Goal: Task Accomplishment & Management: Manage account settings

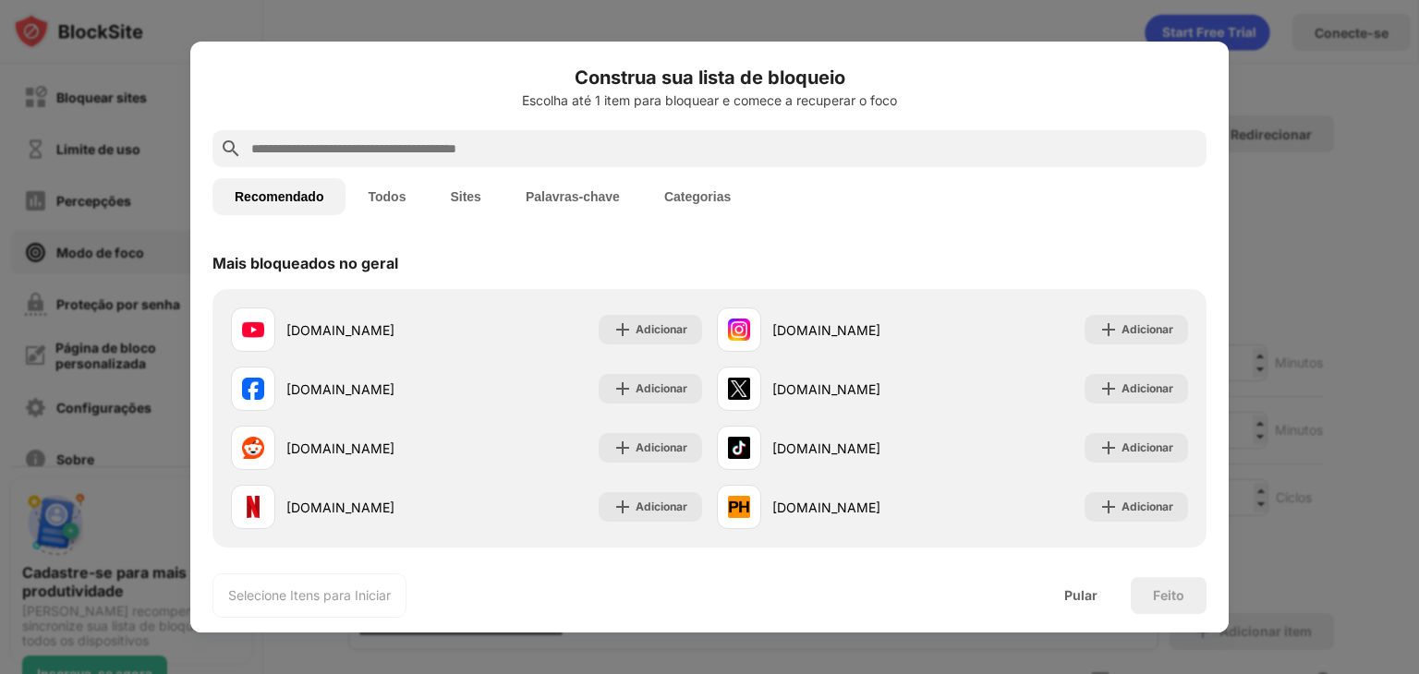
click at [1249, 197] on div at bounding box center [709, 337] width 1419 height 674
click at [465, 142] on input "text" at bounding box center [723, 149] width 949 height 22
click at [462, 192] on font "Sites" at bounding box center [465, 196] width 30 height 15
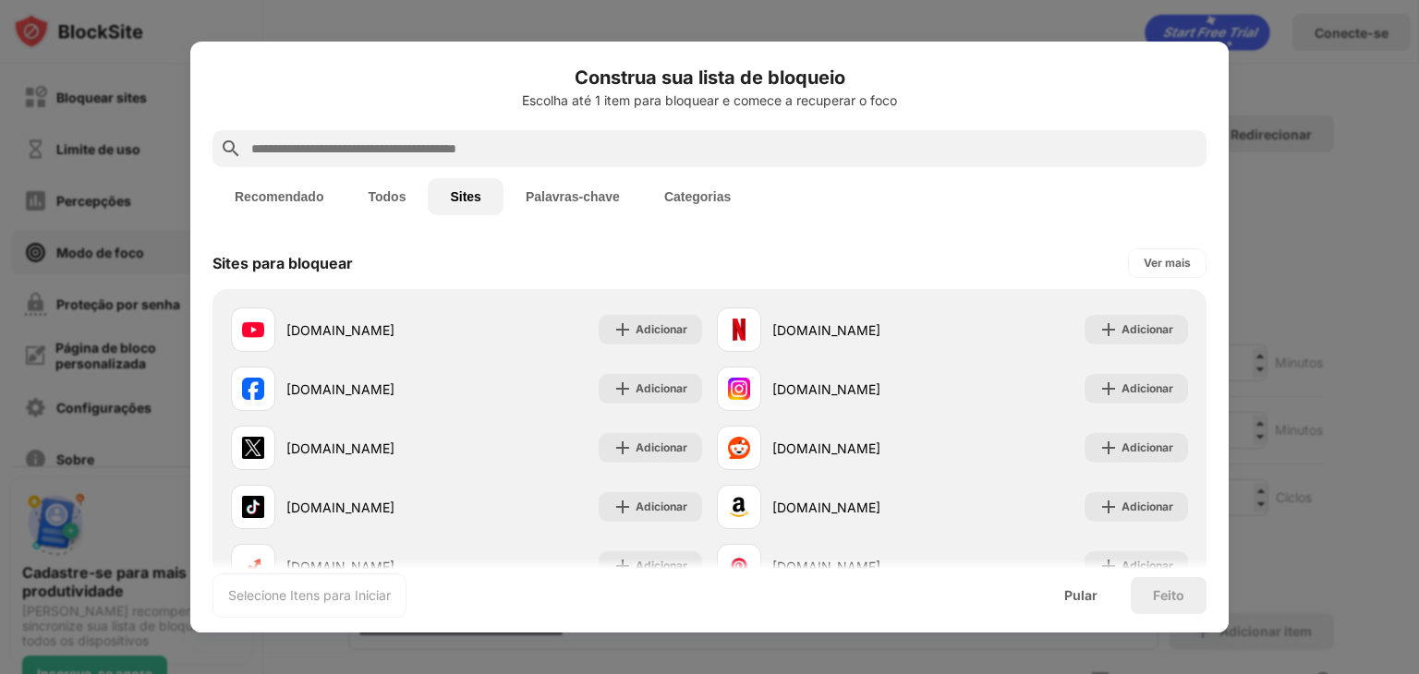
click at [477, 152] on input "text" at bounding box center [723, 149] width 949 height 22
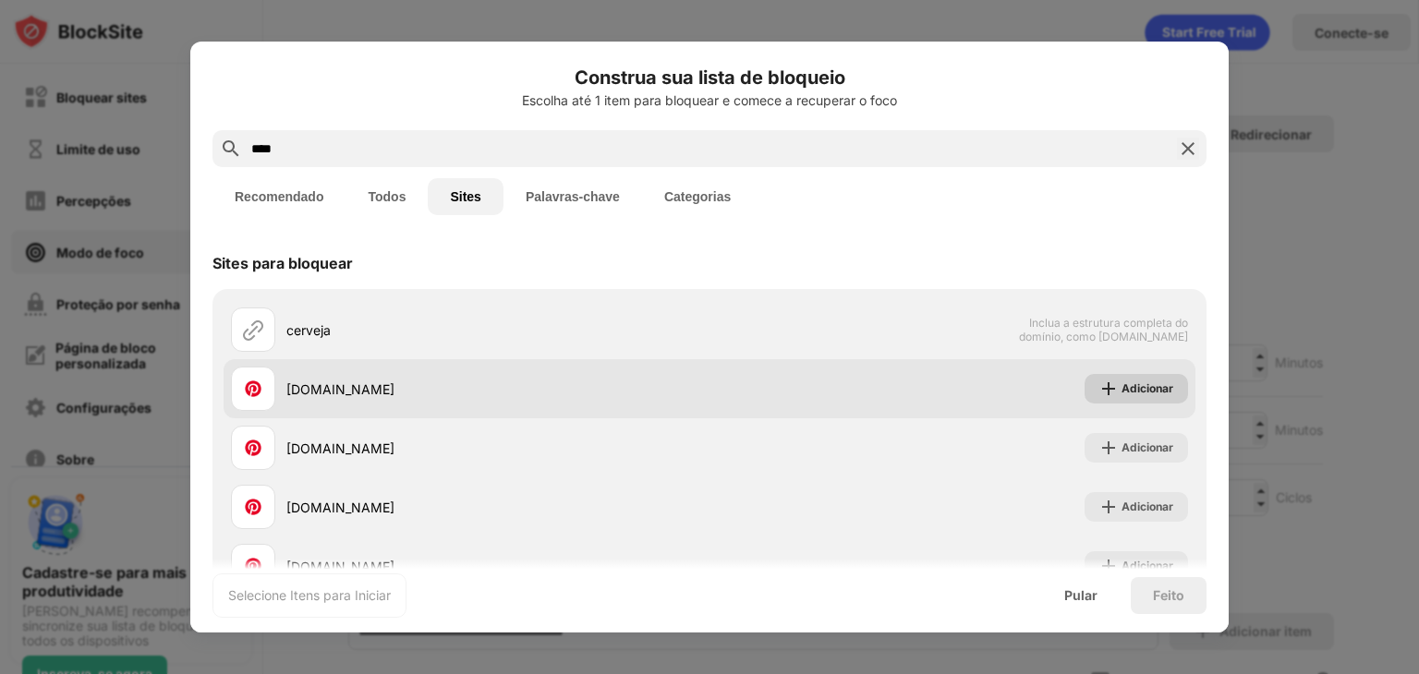
type input "****"
click at [1141, 395] on font "Adicionar" at bounding box center [1147, 388] width 52 height 14
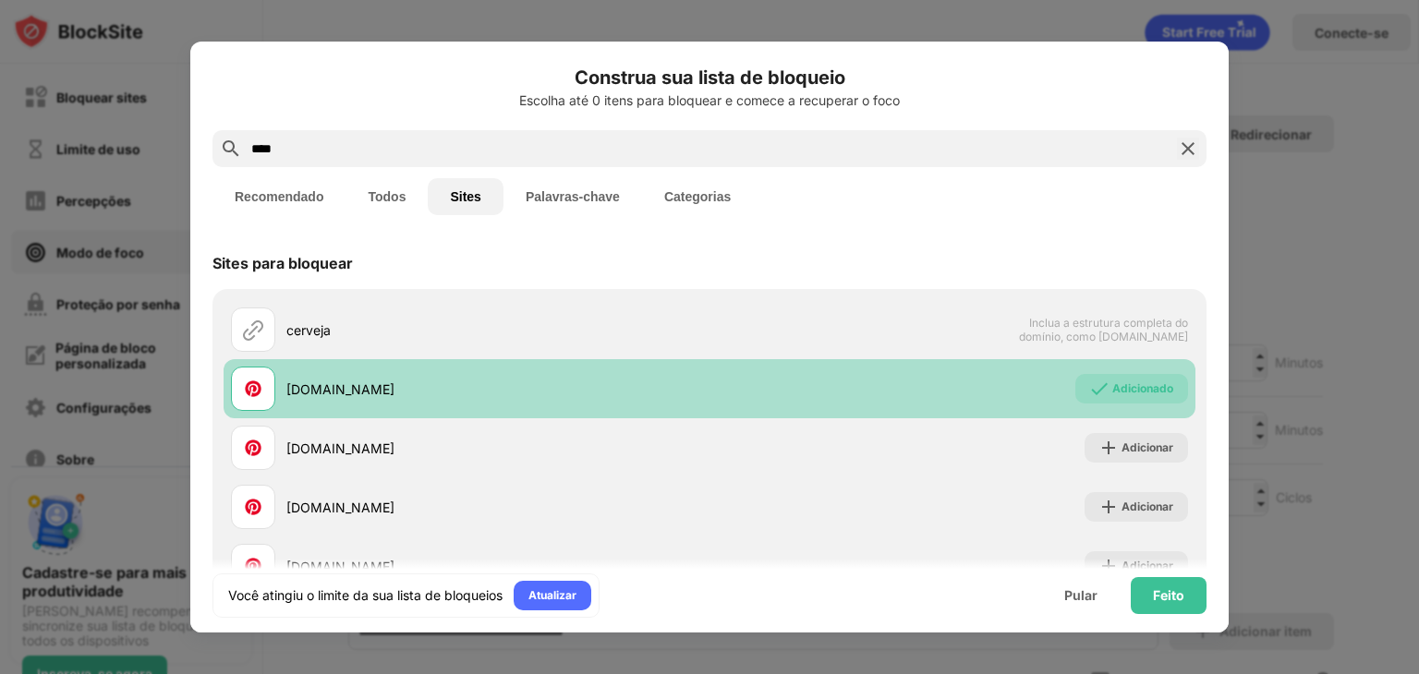
scroll to position [126, 0]
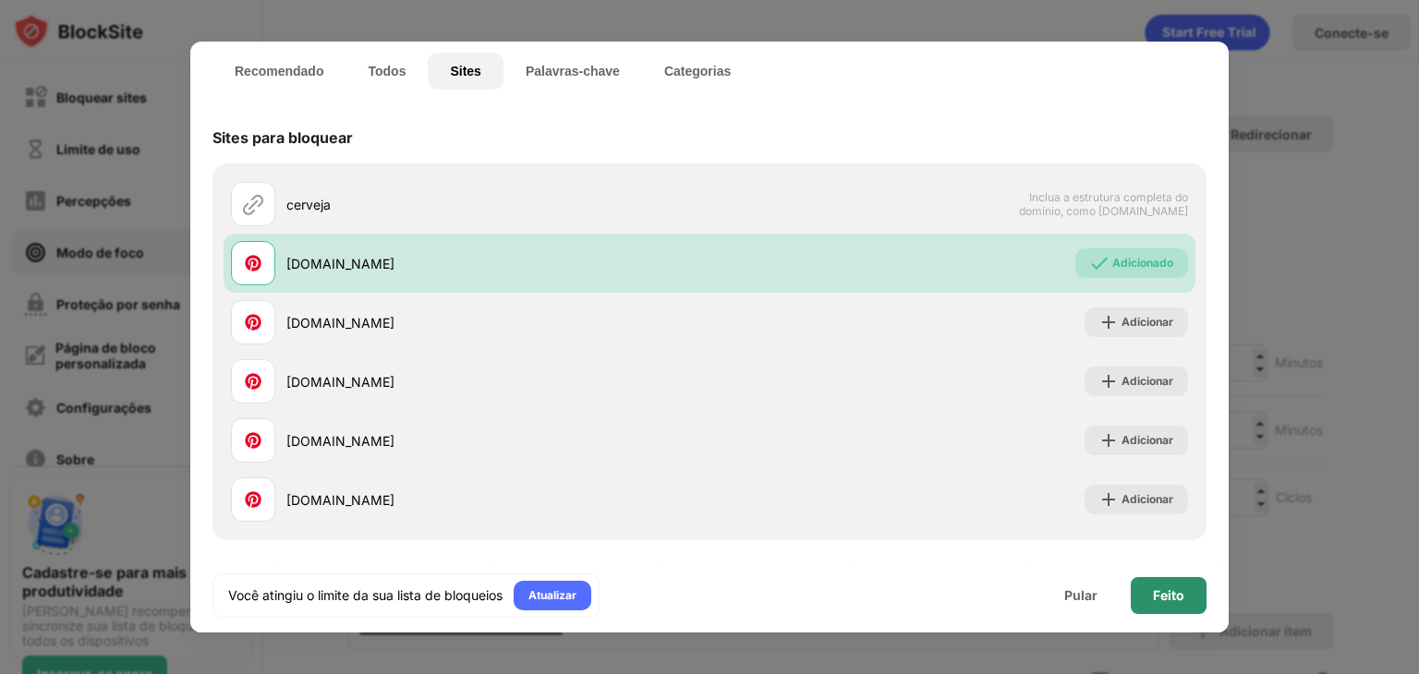
click at [1140, 593] on div "Feito" at bounding box center [1168, 595] width 76 height 37
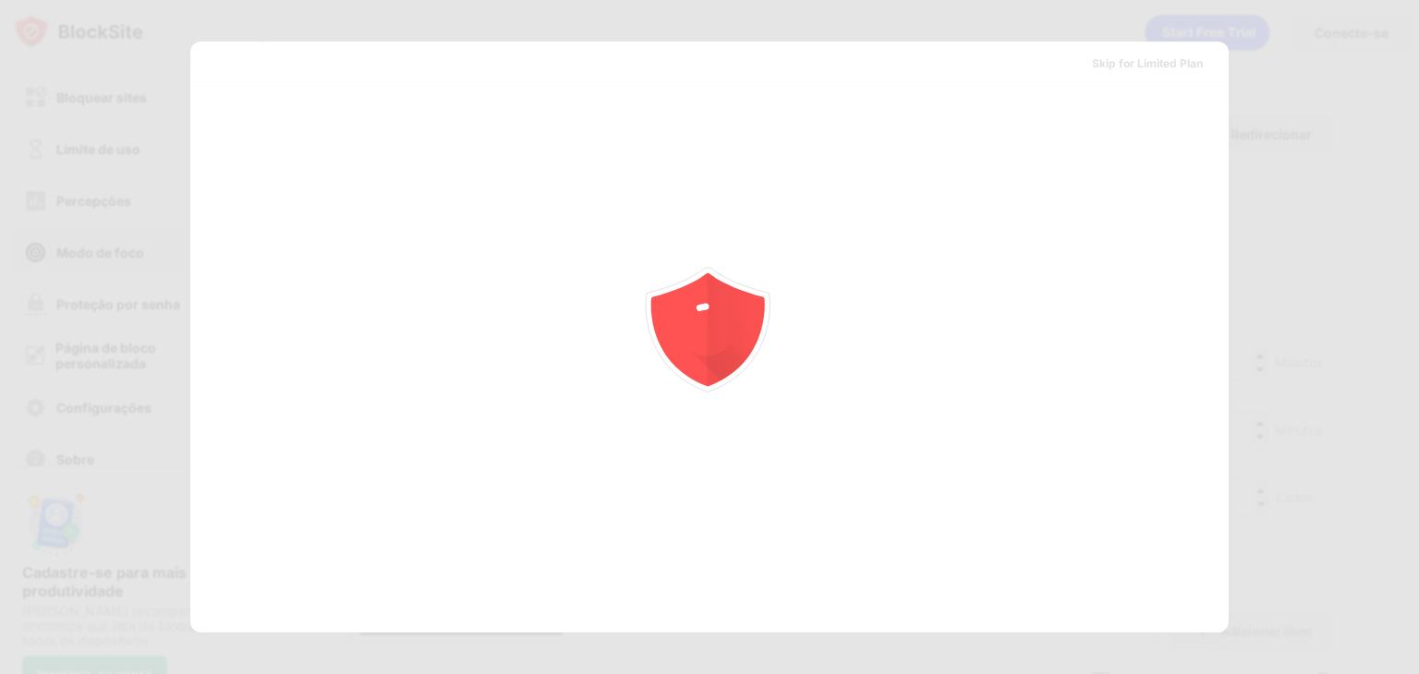
scroll to position [0, 0]
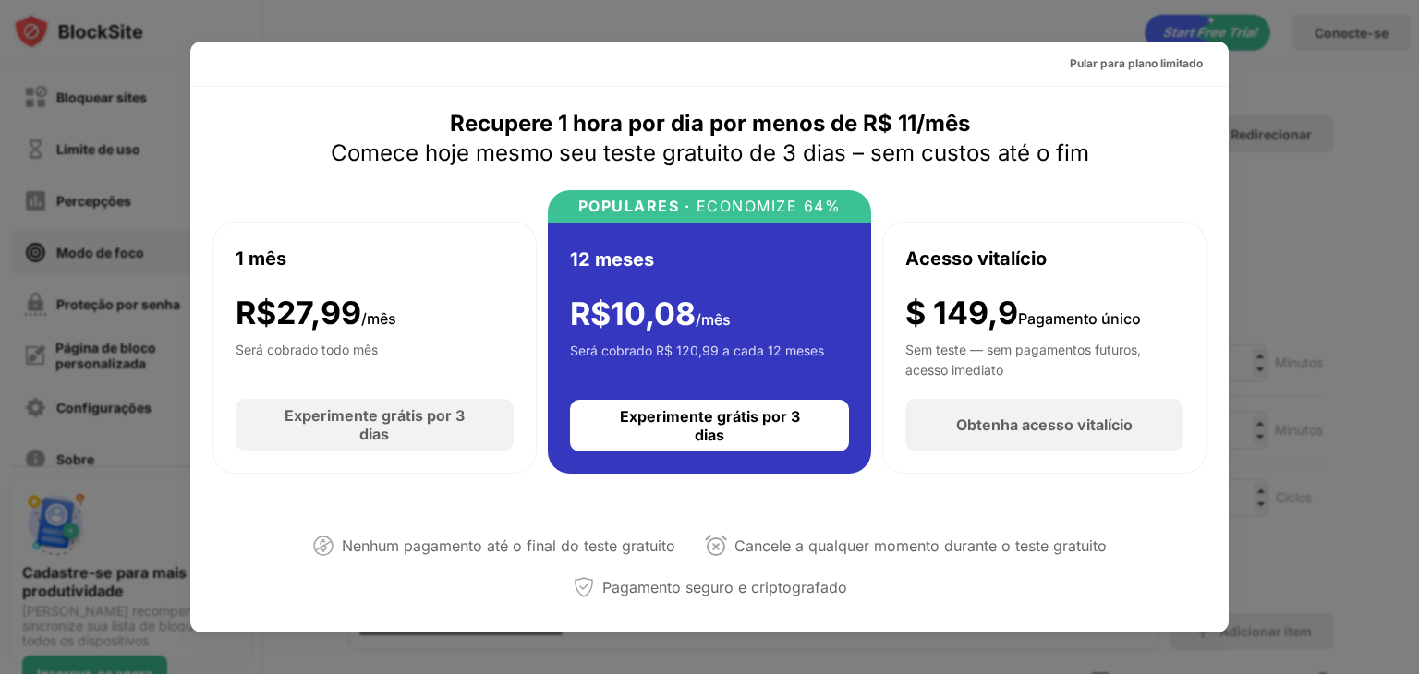
click at [1276, 106] on div at bounding box center [709, 337] width 1419 height 674
click at [1179, 60] on font "Pular para plano limitado" at bounding box center [1135, 63] width 133 height 14
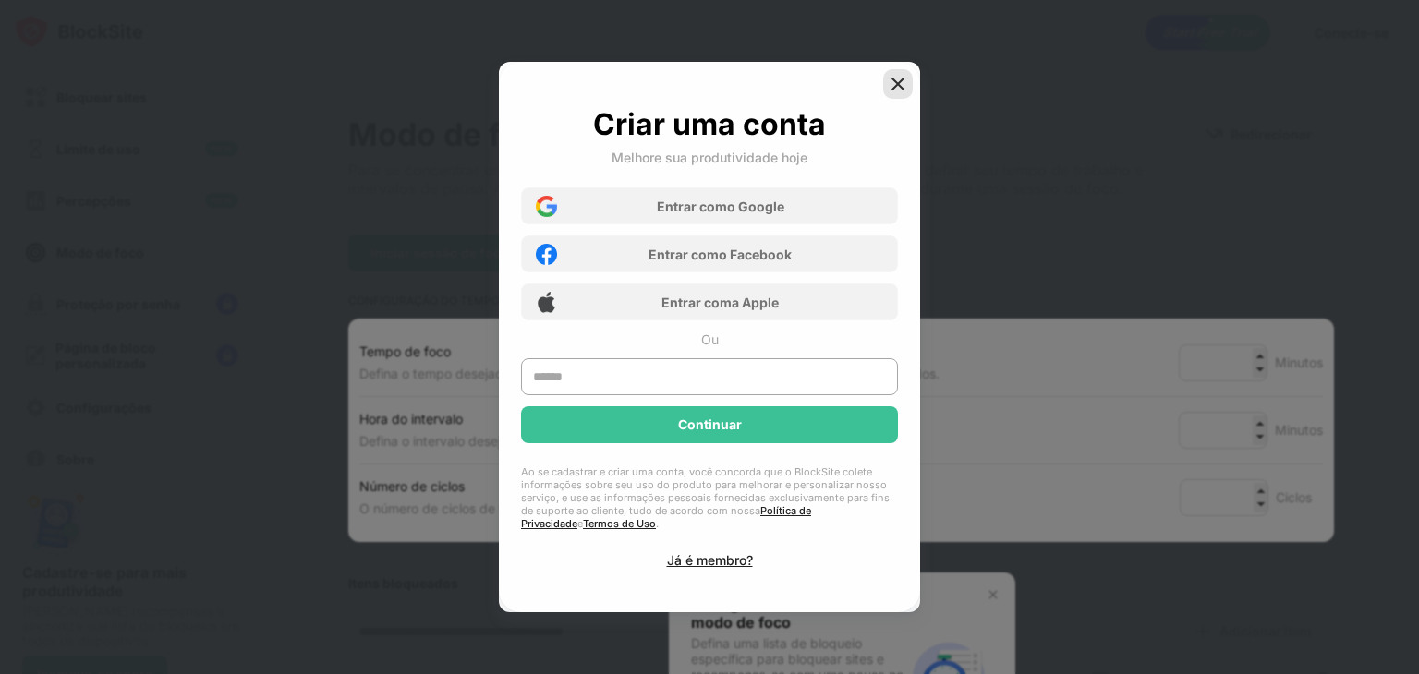
click at [901, 78] on img at bounding box center [897, 84] width 18 height 18
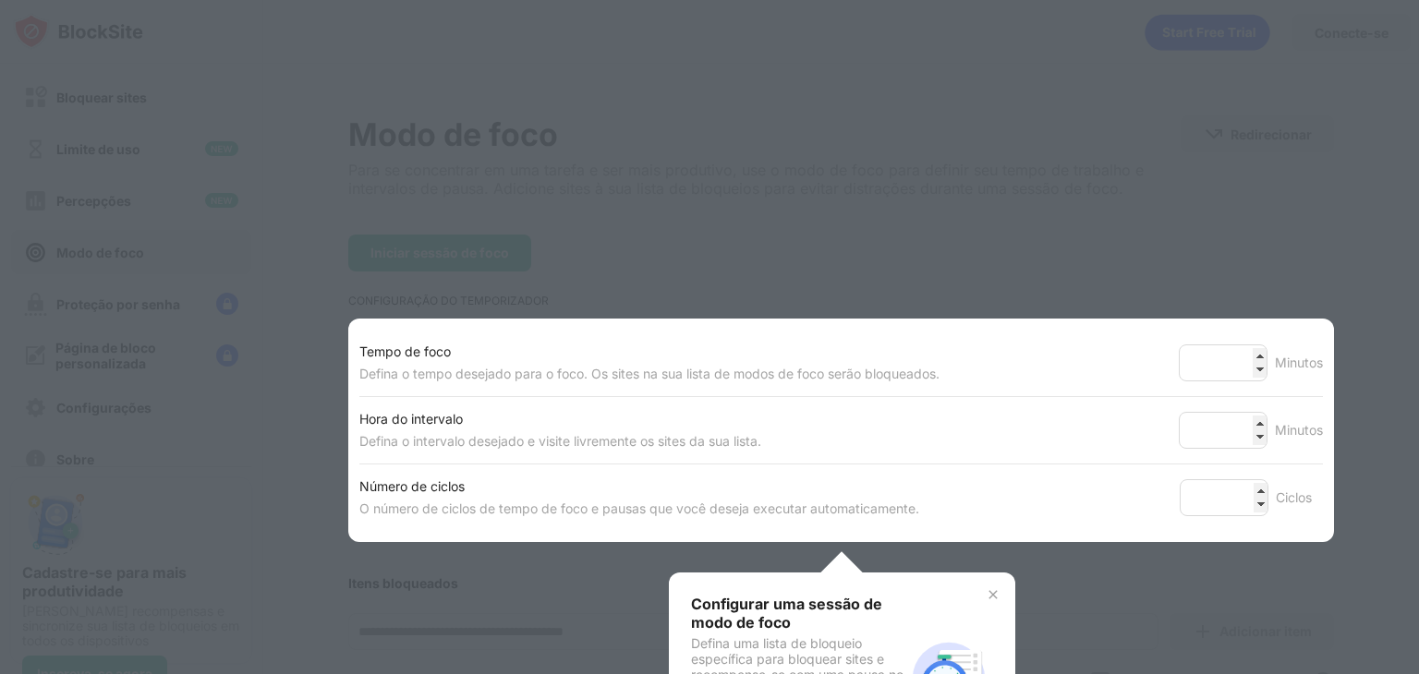
click at [887, 513] on font "O número de ciclos de tempo de foco e pausas que você deseja executar automatic…" at bounding box center [639, 509] width 560 height 16
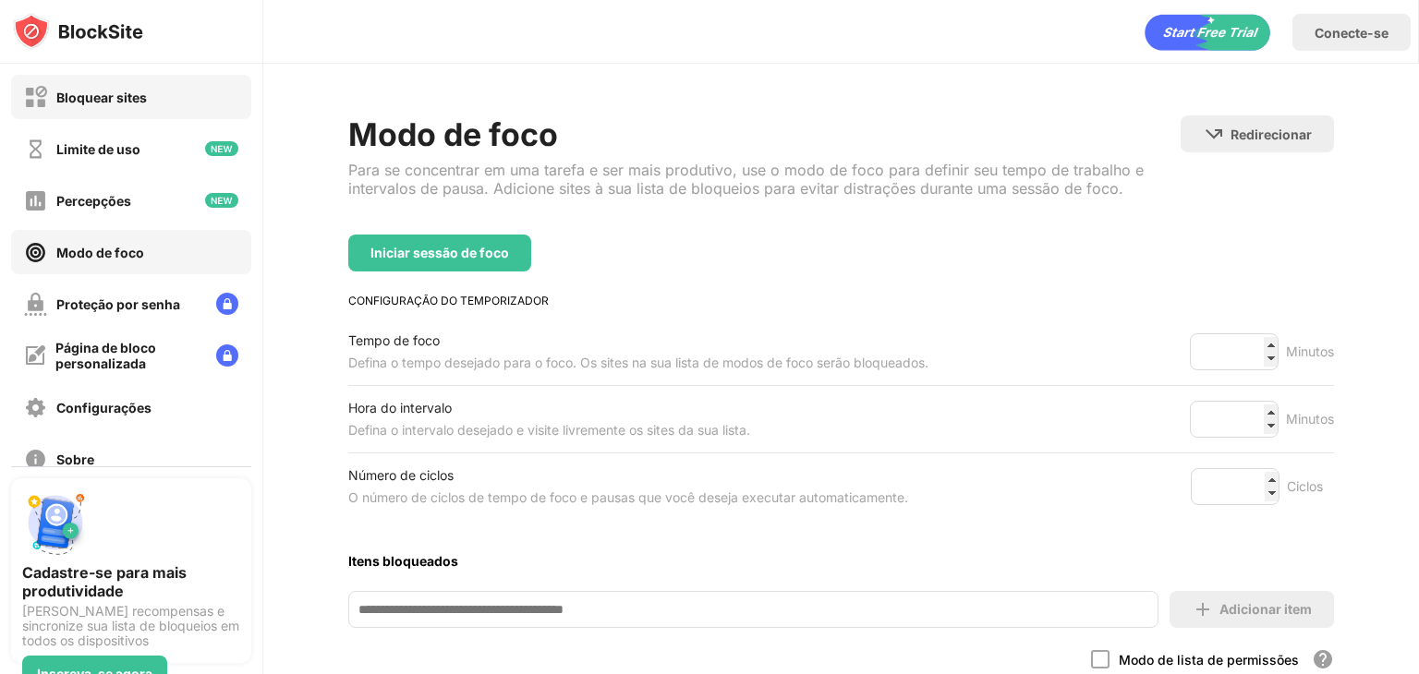
click at [124, 86] on div "Bloquear sites" at bounding box center [85, 97] width 123 height 23
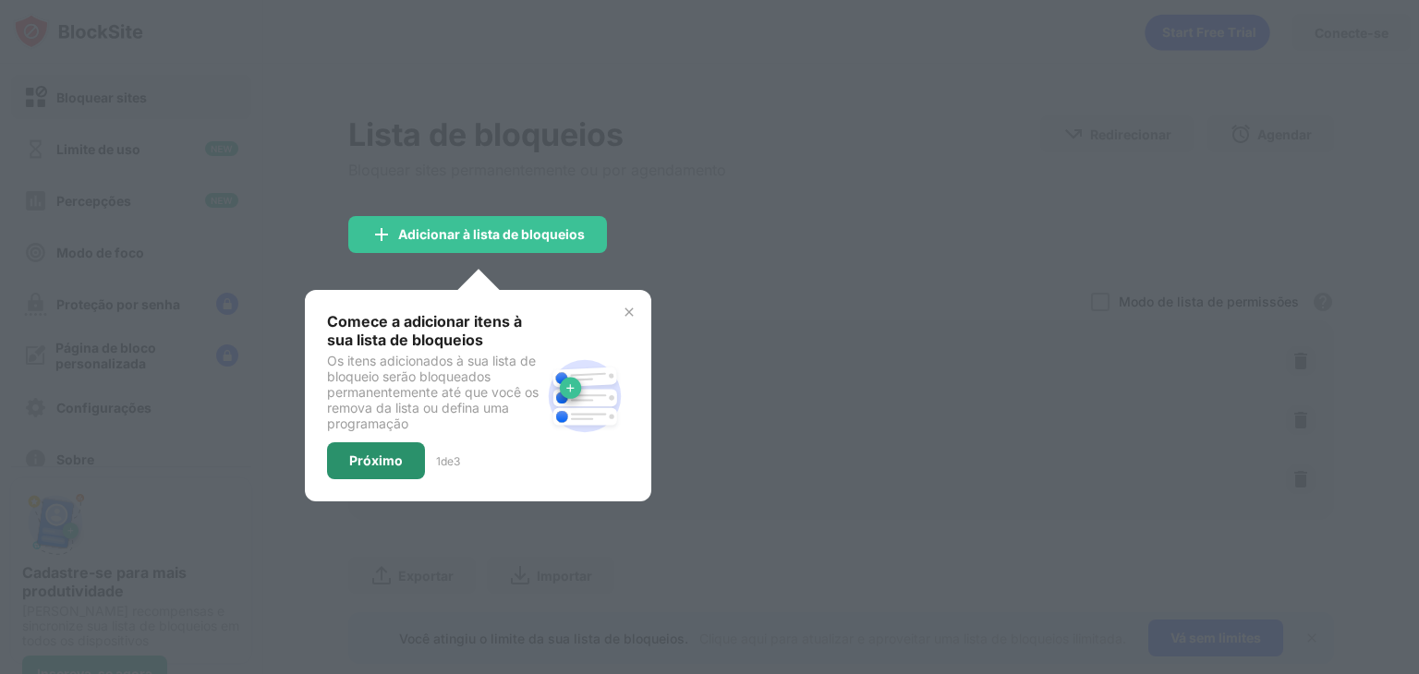
click at [370, 464] on font "Próximo" at bounding box center [376, 461] width 54 height 16
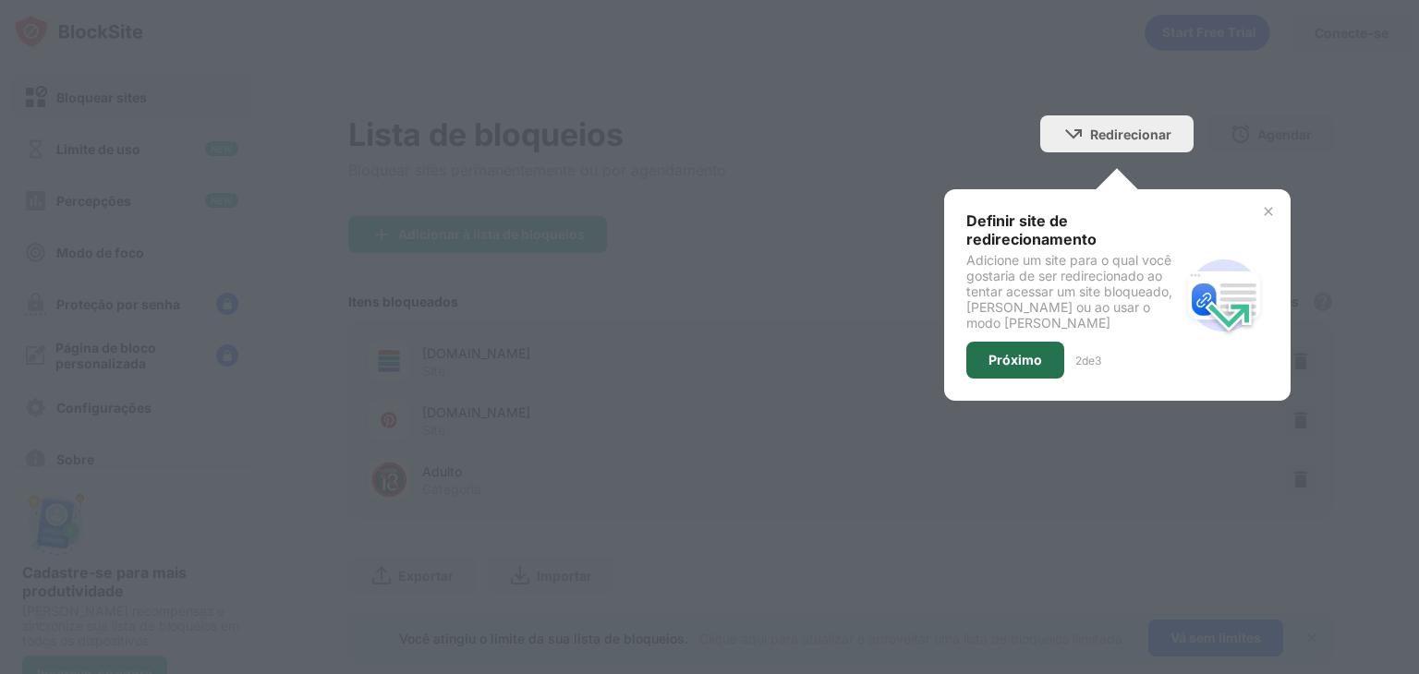
click at [1016, 367] on div "Próximo" at bounding box center [1015, 360] width 98 height 37
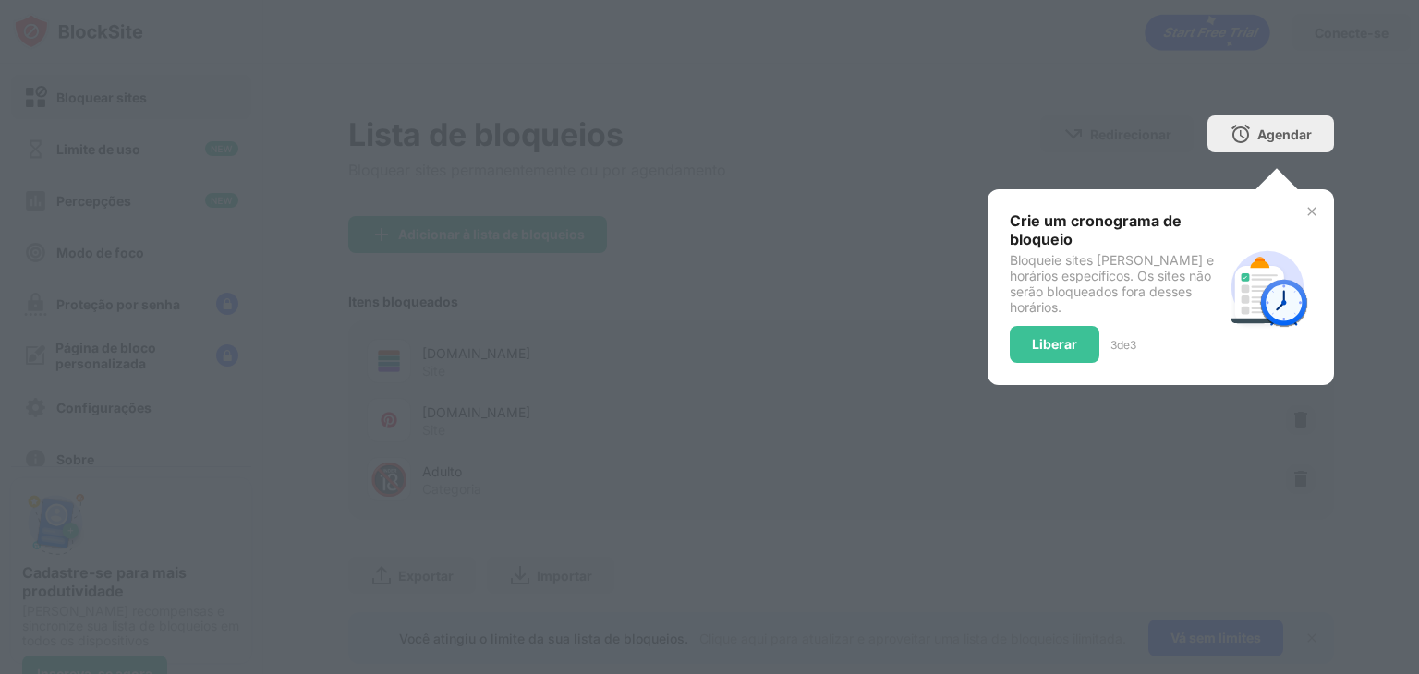
drag, startPoint x: 1034, startPoint y: 337, endPoint x: 1237, endPoint y: 270, distance: 213.2
click at [1237, 270] on div "Crie um cronograma de bloqueio Bloqueie sites [PERSON_NAME] e horários específi…" at bounding box center [1160, 286] width 302 height 151
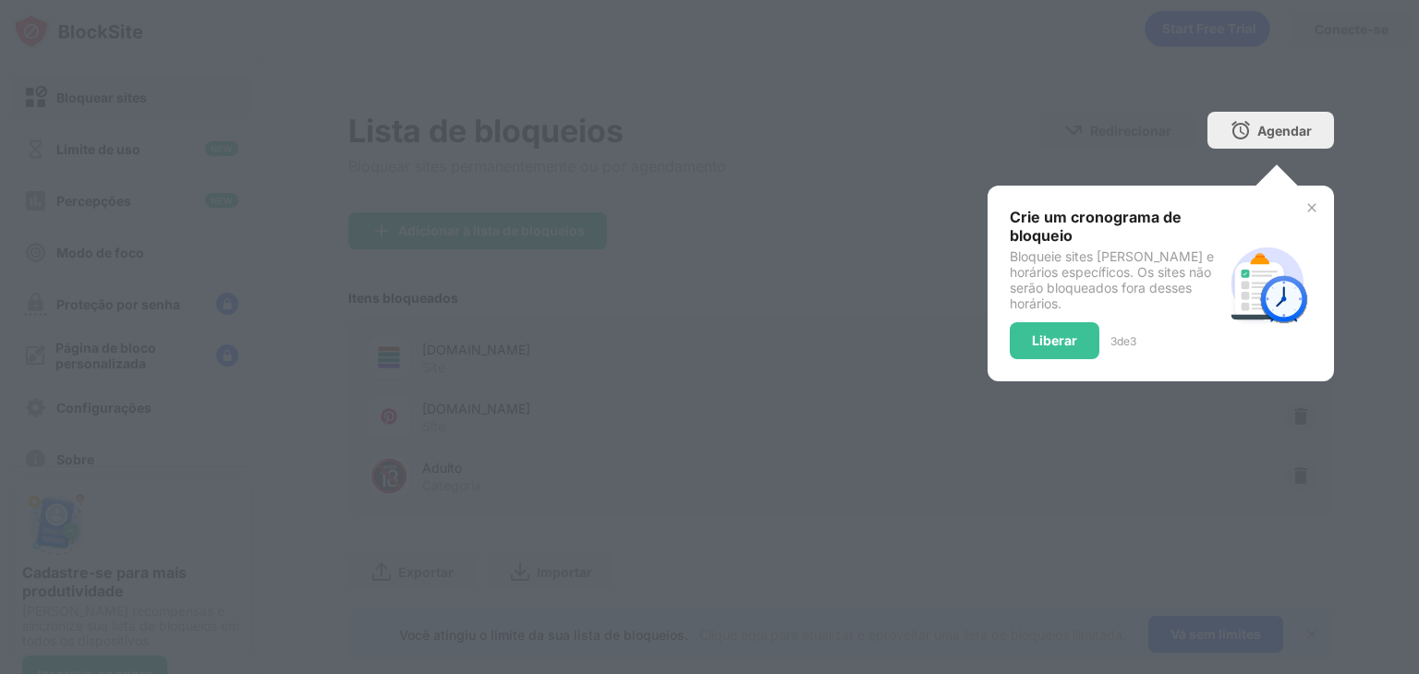
click at [1304, 211] on img at bounding box center [1311, 207] width 15 height 15
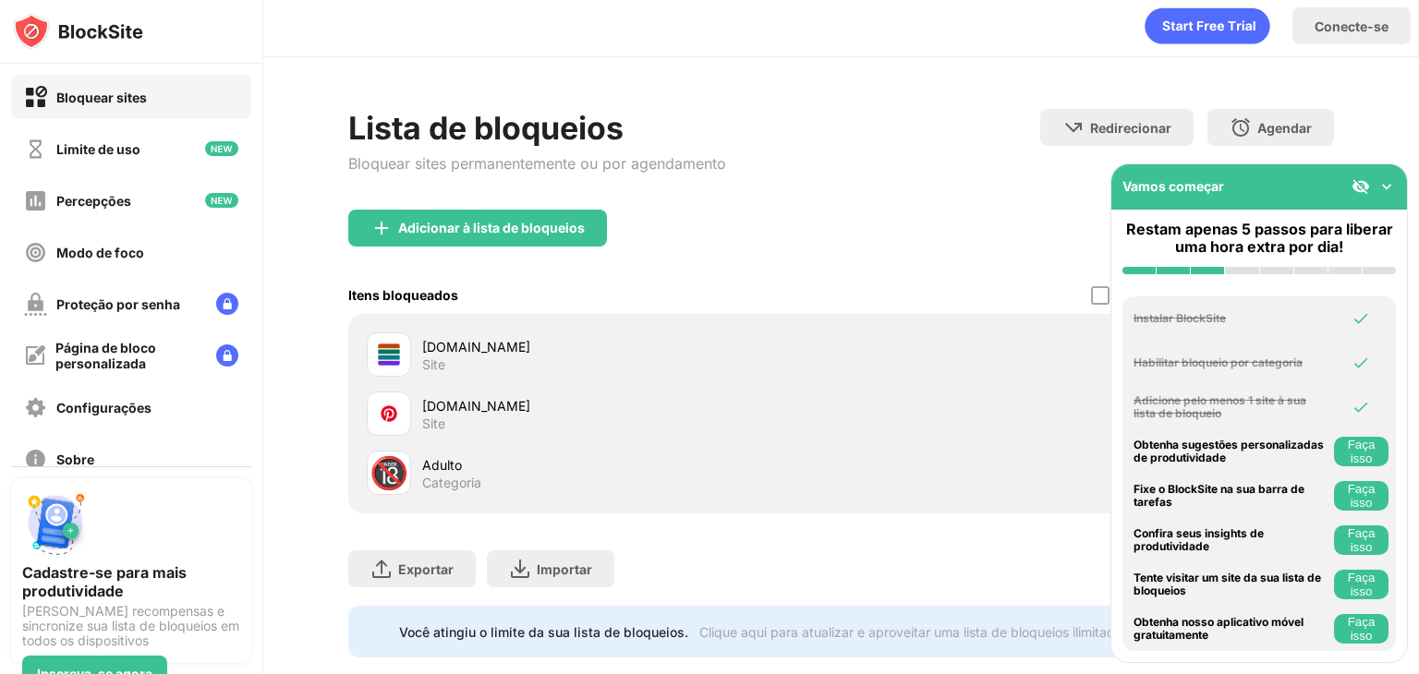
scroll to position [54, 0]
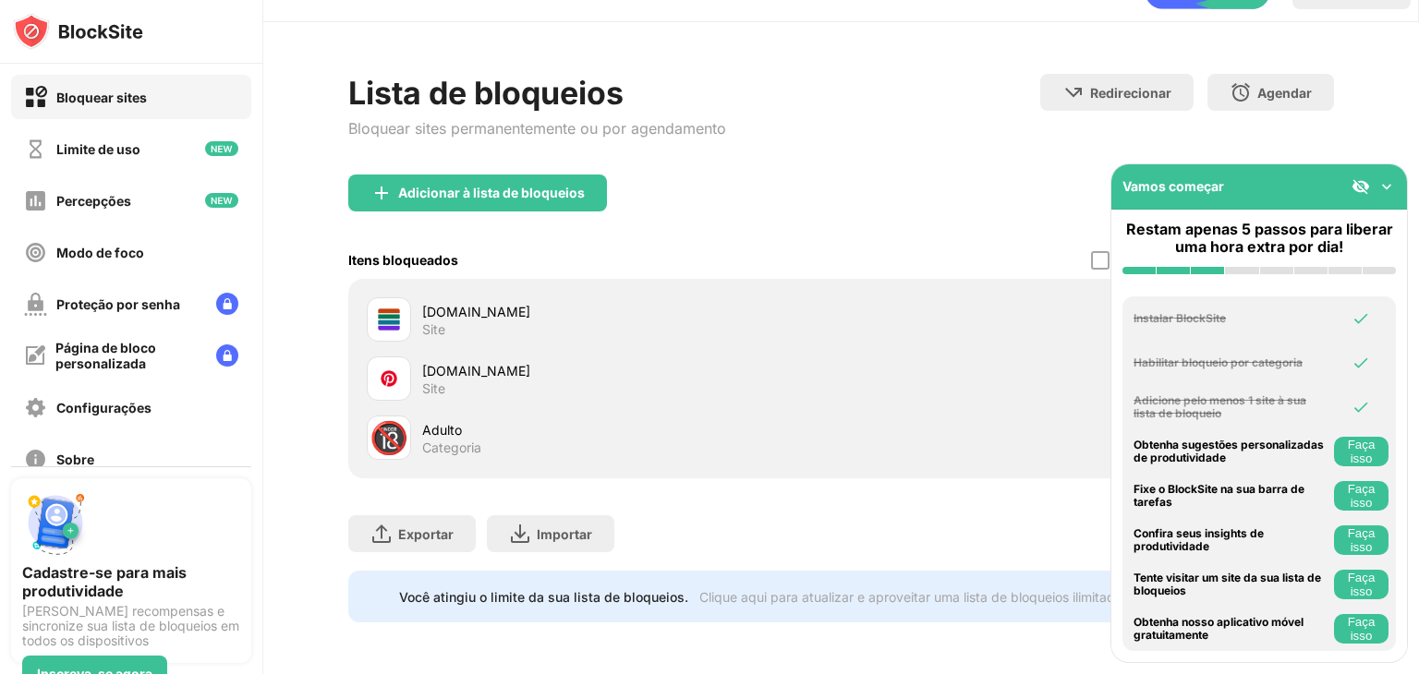
click at [1390, 185] on img at bounding box center [1386, 186] width 18 height 18
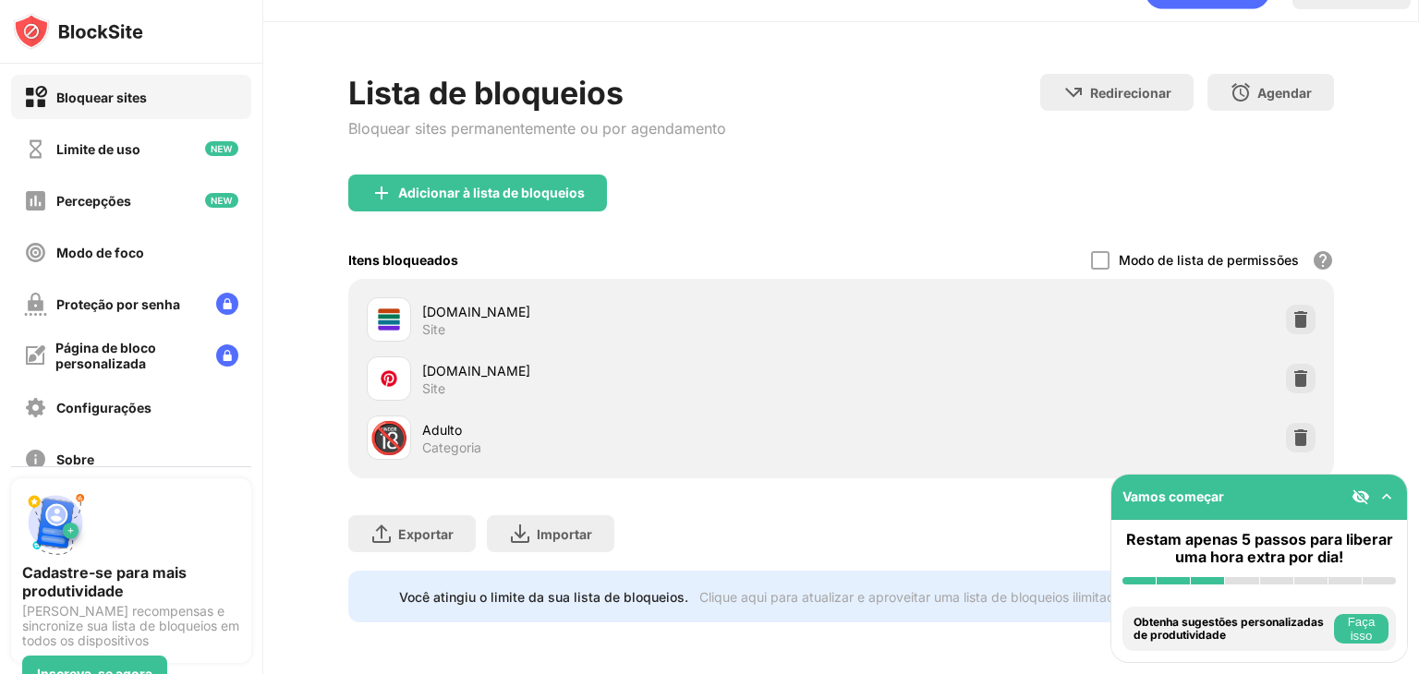
scroll to position [0, 0]
